Goal: Task Accomplishment & Management: Manage account settings

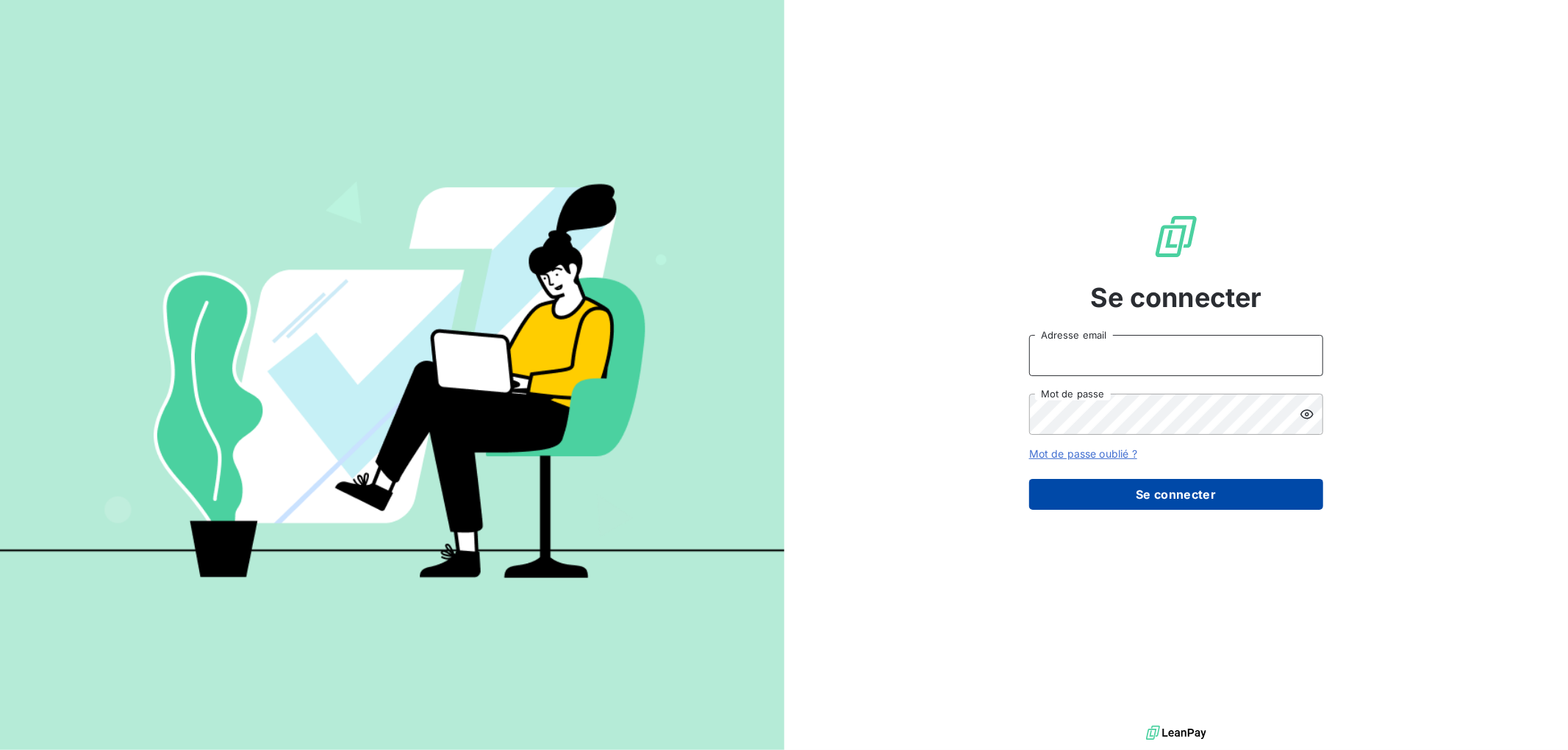
type input "gsudre@thibaut.fr"
click at [1181, 491] on button "Se connecter" at bounding box center [1176, 495] width 294 height 31
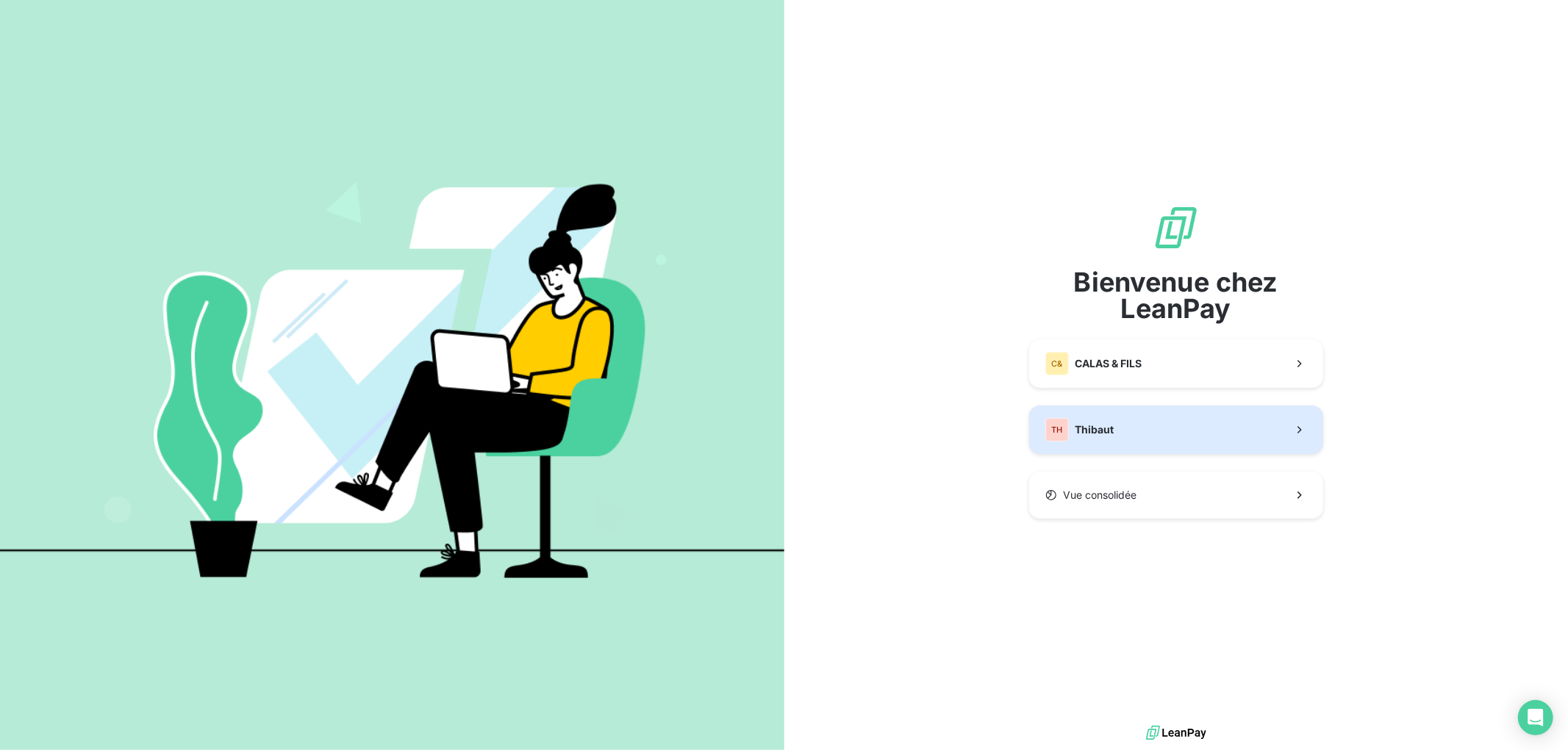
click at [1145, 422] on button "TH Thibaut" at bounding box center [1176, 430] width 294 height 48
